Goal: Task Accomplishment & Management: Manage account settings

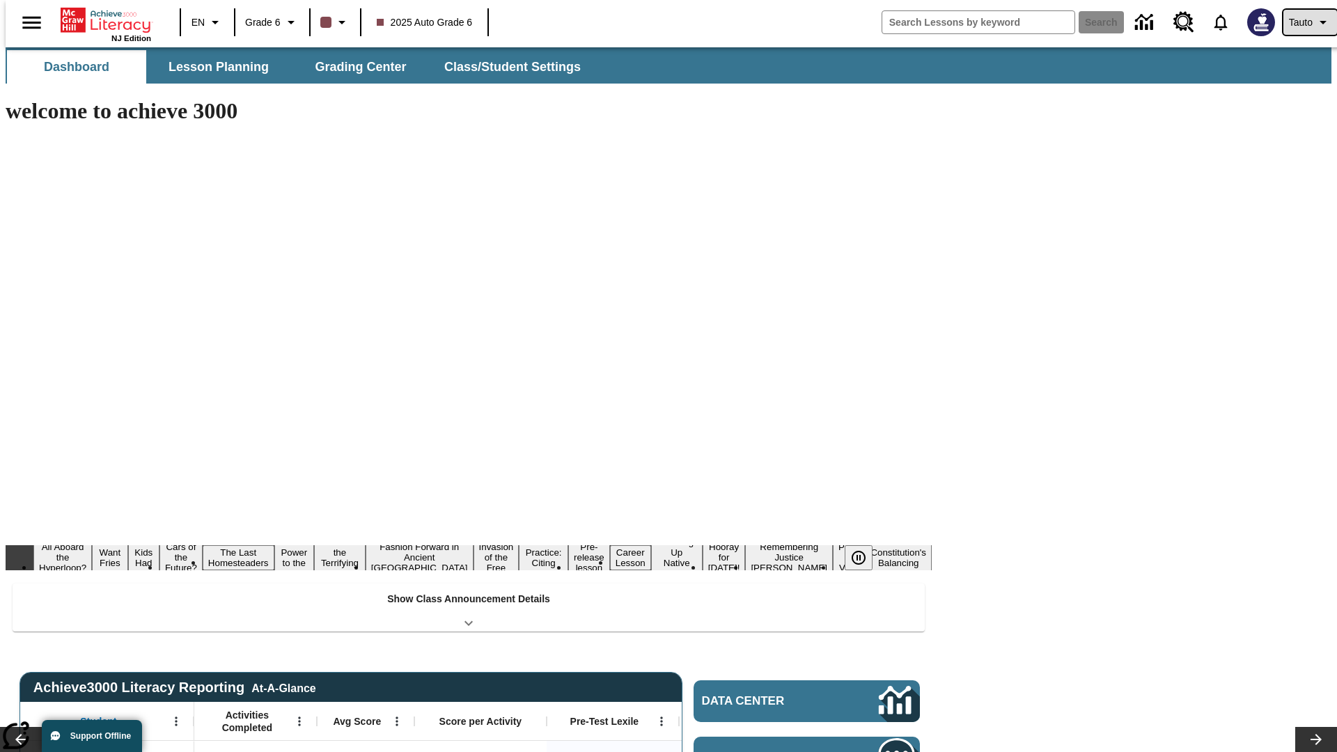
click at [1303, 22] on span "Tauto" at bounding box center [1301, 22] width 24 height 15
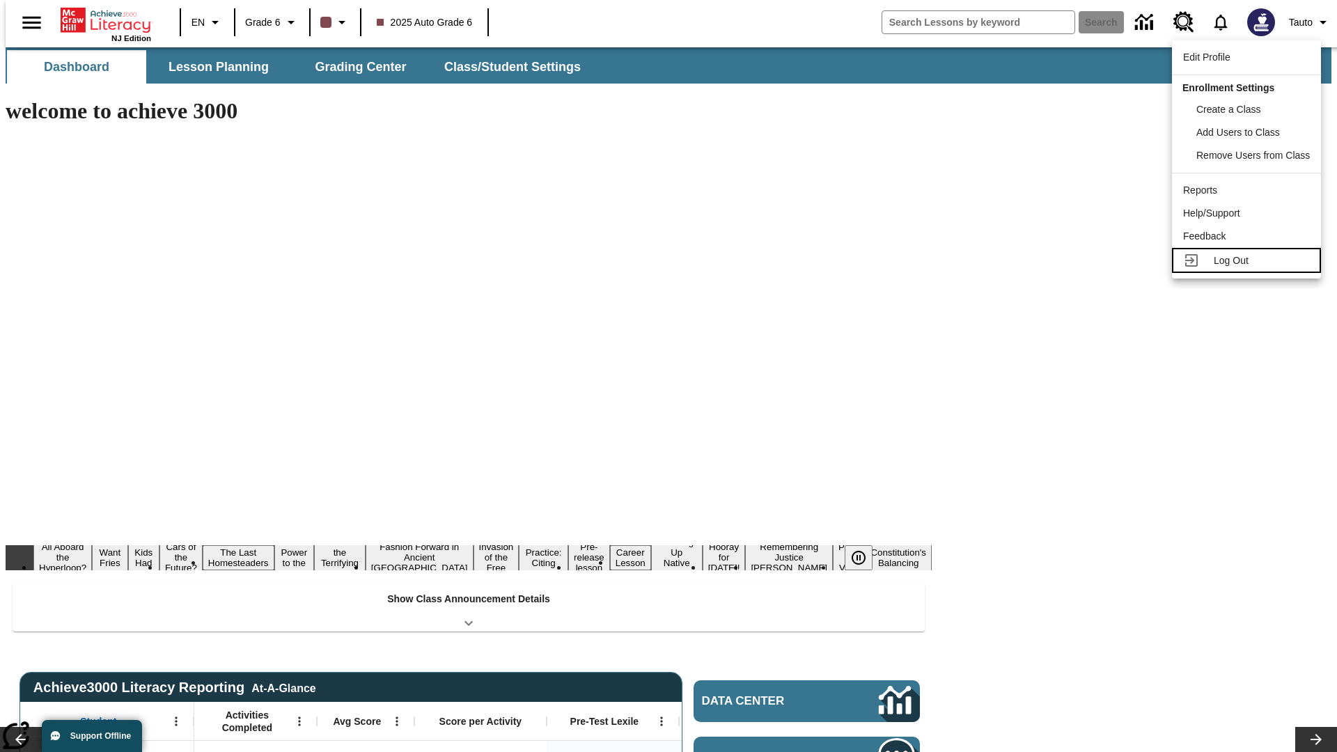
click at [1249, 261] on span "Log Out" at bounding box center [1231, 260] width 35 height 11
